Goal: Check status: Check status

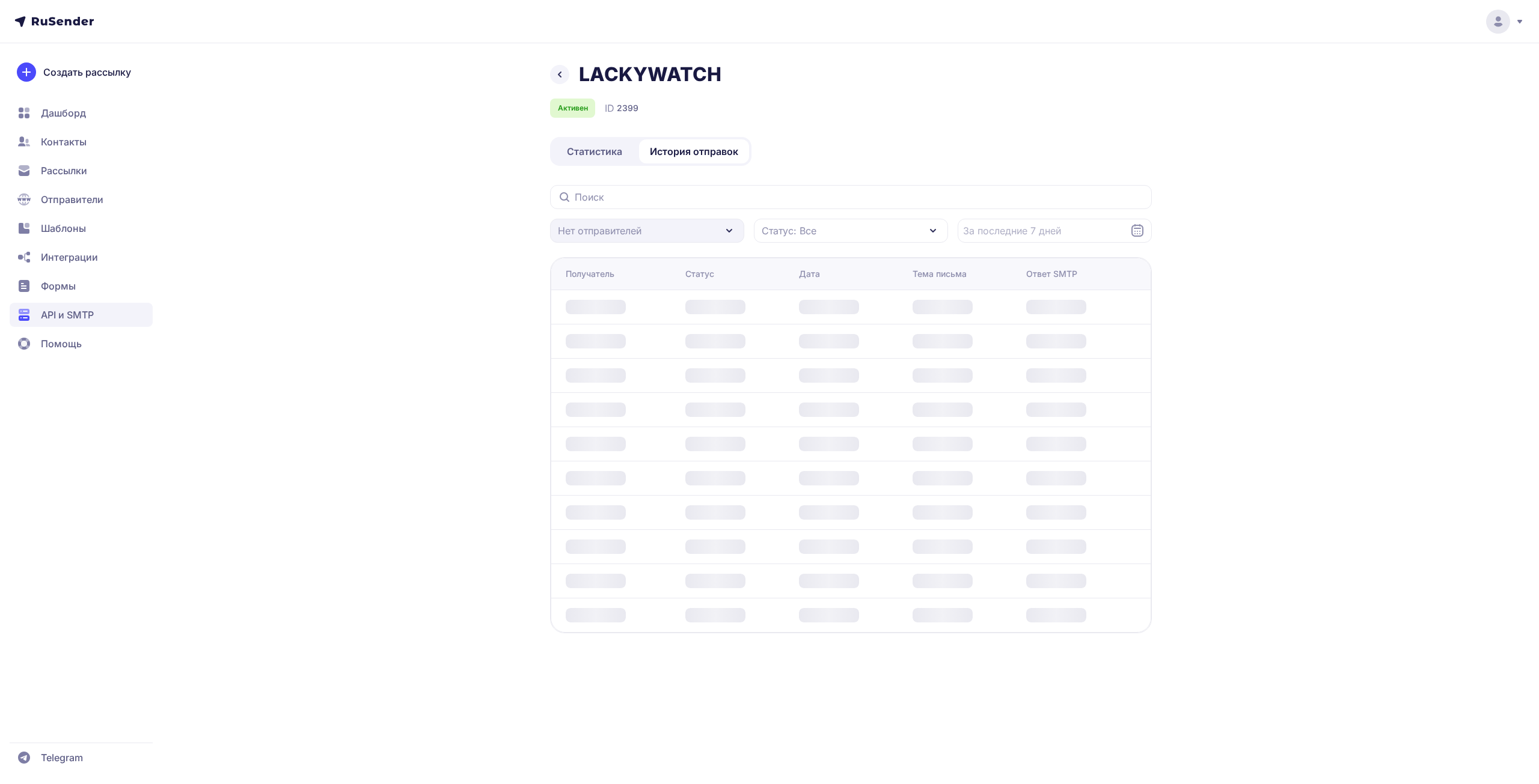
click at [358, 85] on div "LACKYWATCH Активен ID 2399 Статистика История отправок Нет отправителей Статус:…" at bounding box center [769, 362] width 866 height 600
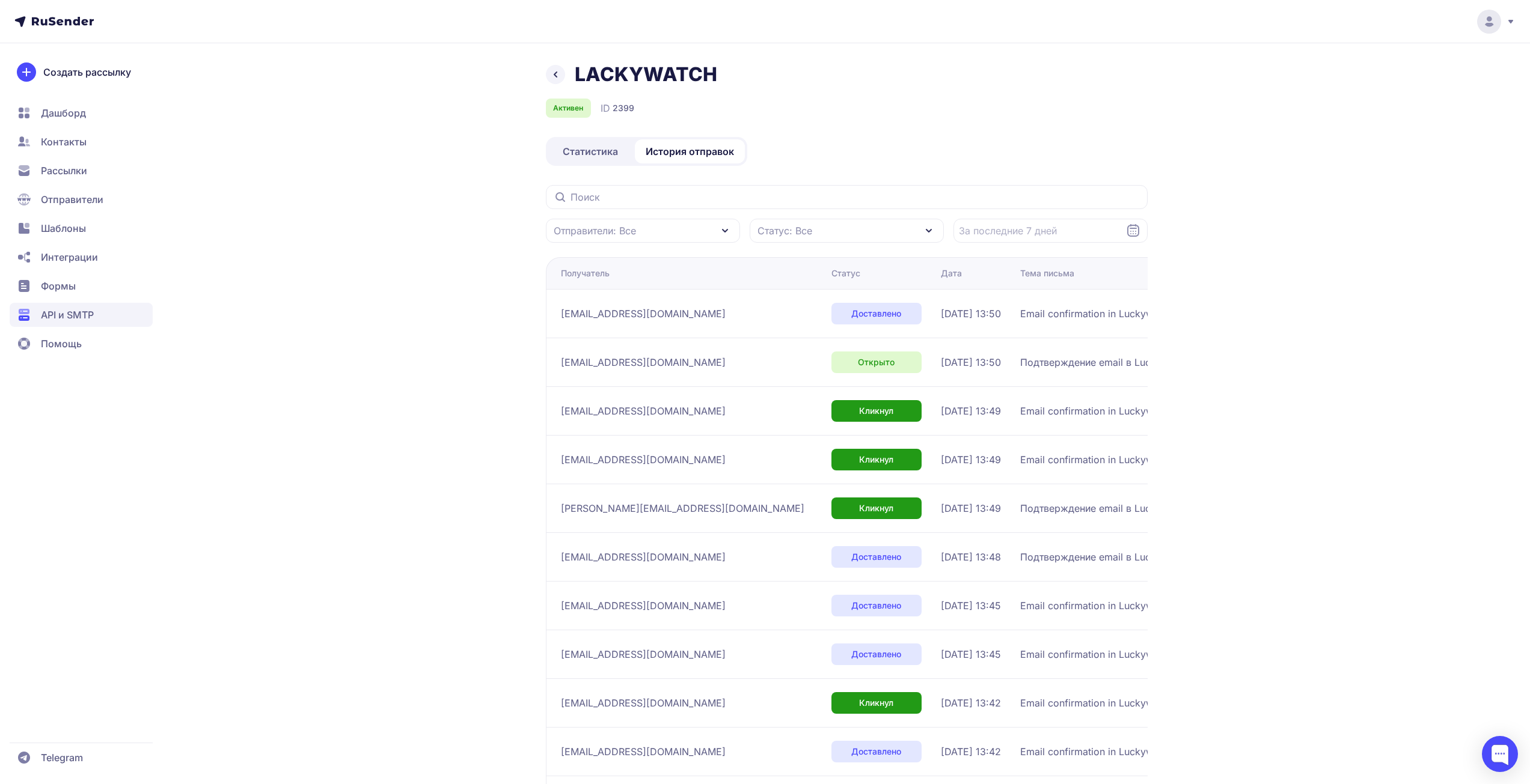
click at [551, 74] on icon at bounding box center [555, 74] width 14 height 14
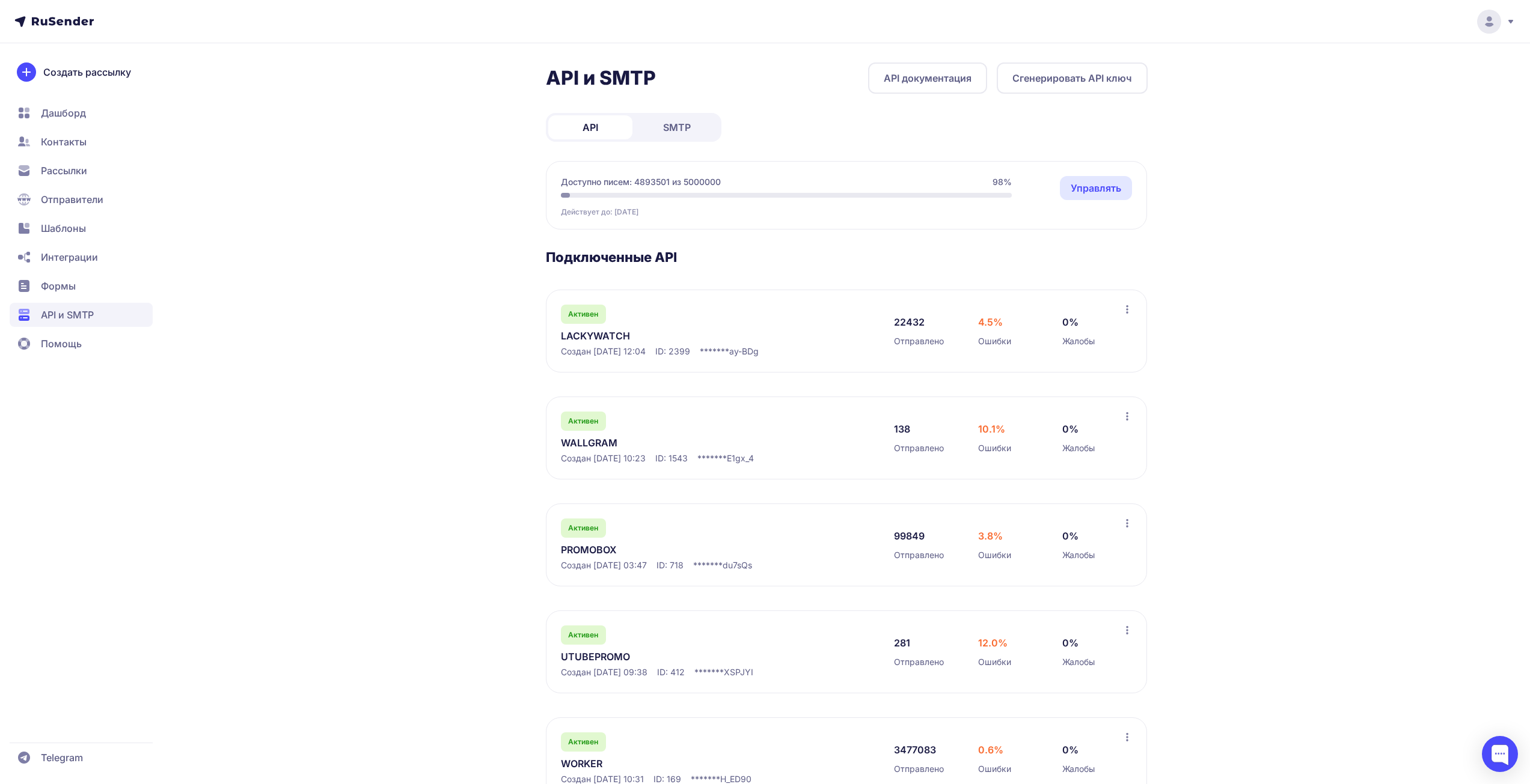
click at [398, 132] on div "API и SMTP API документация Сгенерировать API ключ API SMTP Доступно писем: 489…" at bounding box center [765, 553] width 866 height 981
click at [603, 333] on link "LACKYWATCH" at bounding box center [683, 336] width 246 height 14
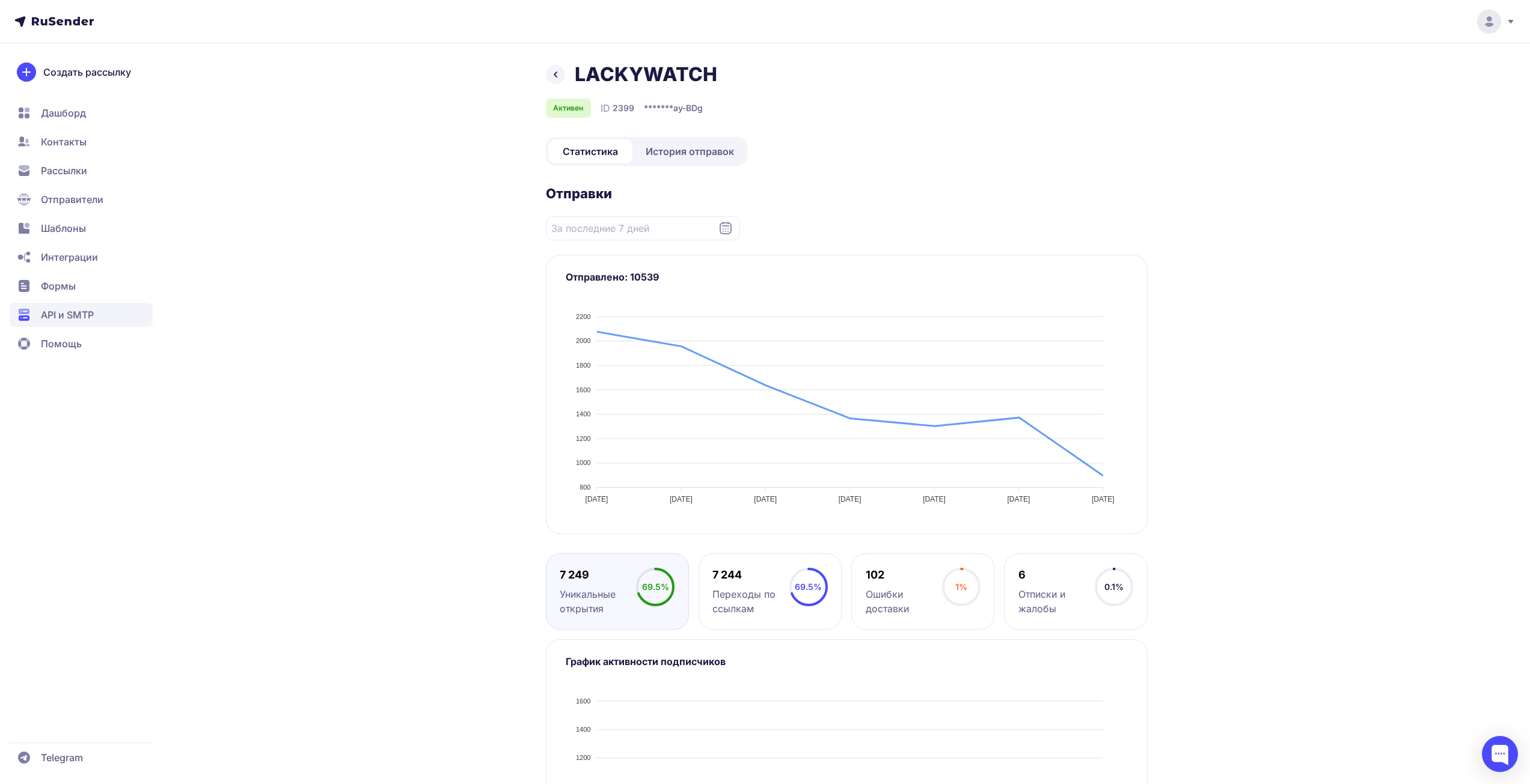
click at [665, 159] on link "История отправок" at bounding box center [689, 151] width 110 height 24
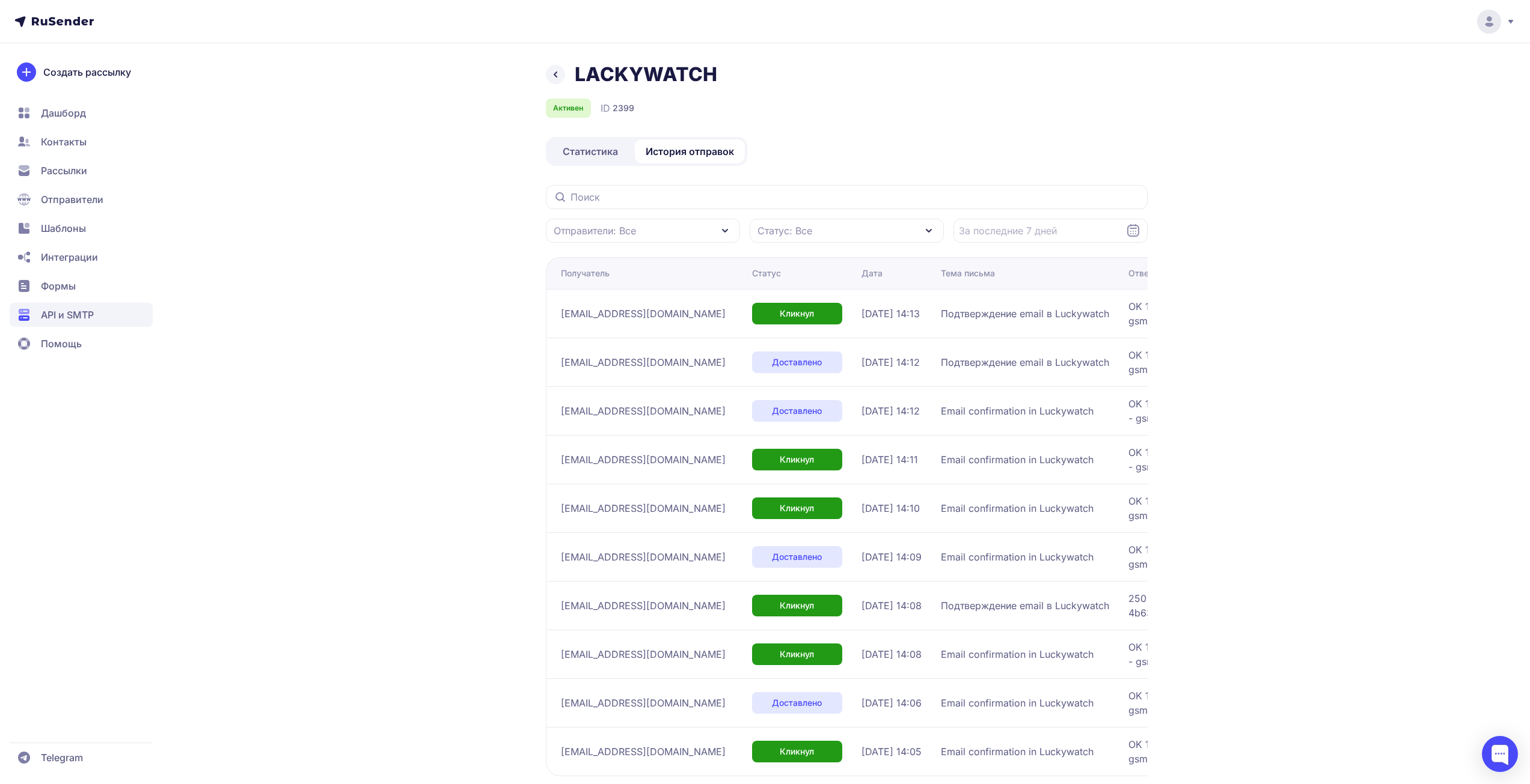
drag, startPoint x: 380, startPoint y: 226, endPoint x: 399, endPoint y: 232, distance: 19.9
click at [380, 226] on div "LACKYWATCH Активен ID 2399 Статистика История отправок Отправители: Все Статус:…" at bounding box center [765, 456] width 866 height 788
click at [646, 189] on input "text" at bounding box center [847, 197] width 602 height 24
paste input "[EMAIL_ADDRESS][DOMAIN_NAME]"
type input "[EMAIL_ADDRESS][DOMAIN_NAME]"
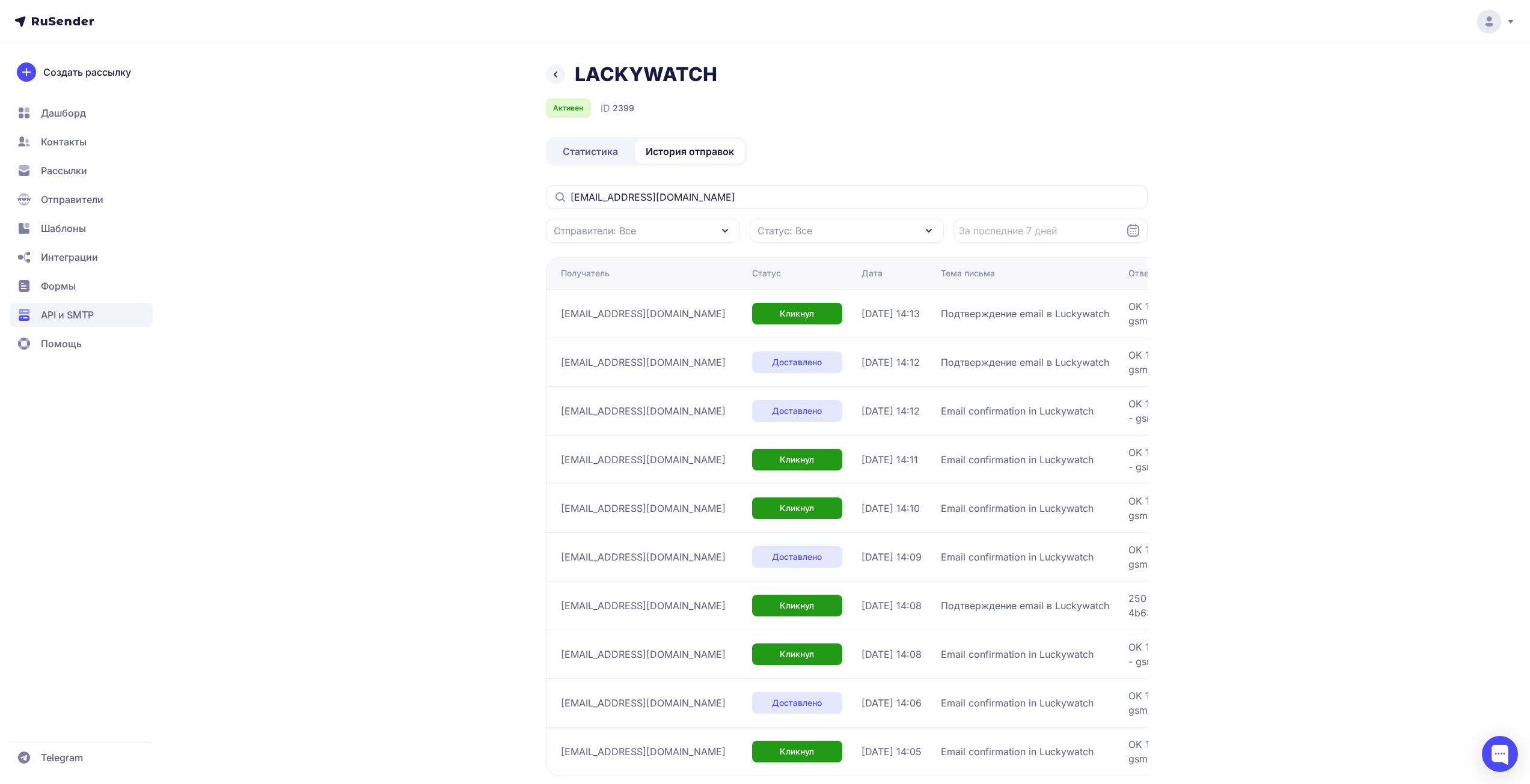
click at [311, 251] on div "LACKYWATCH Активен ID 2399 Статистика История отправок [EMAIL_ADDRESS][DOMAIN_N…" at bounding box center [765, 424] width 1530 height 849
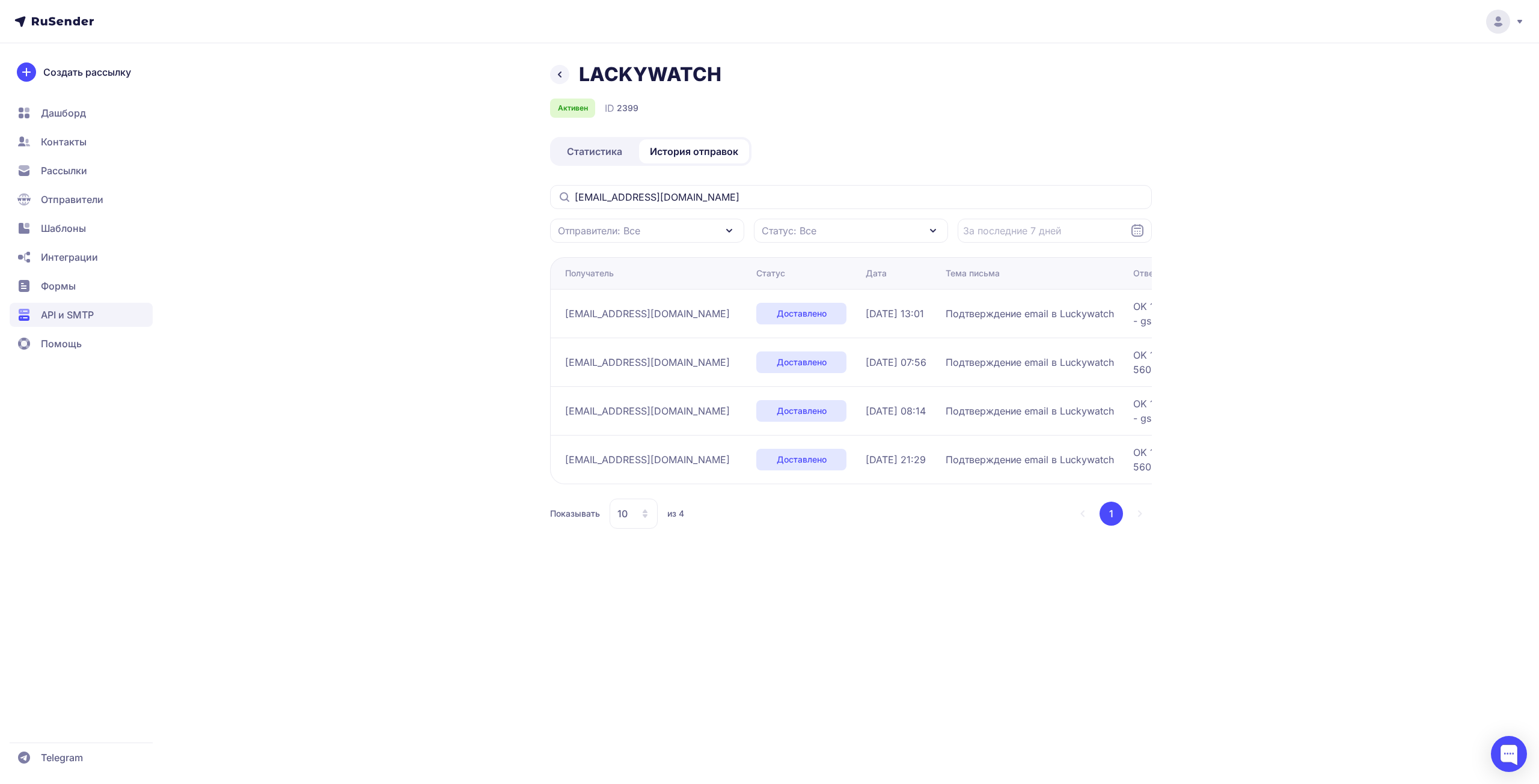
click at [347, 319] on div "LACKYWATCH Активен ID 2399 Статистика История отправок [EMAIL_ADDRESS][DOMAIN_N…" at bounding box center [769, 310] width 866 height 495
click at [1302, 177] on div "LACKYWATCH Активен ID 2399 Статистика История отправок [EMAIL_ADDRESS][DOMAIN_N…" at bounding box center [769, 392] width 1539 height 784
